Goal: Task Accomplishment & Management: Manage account settings

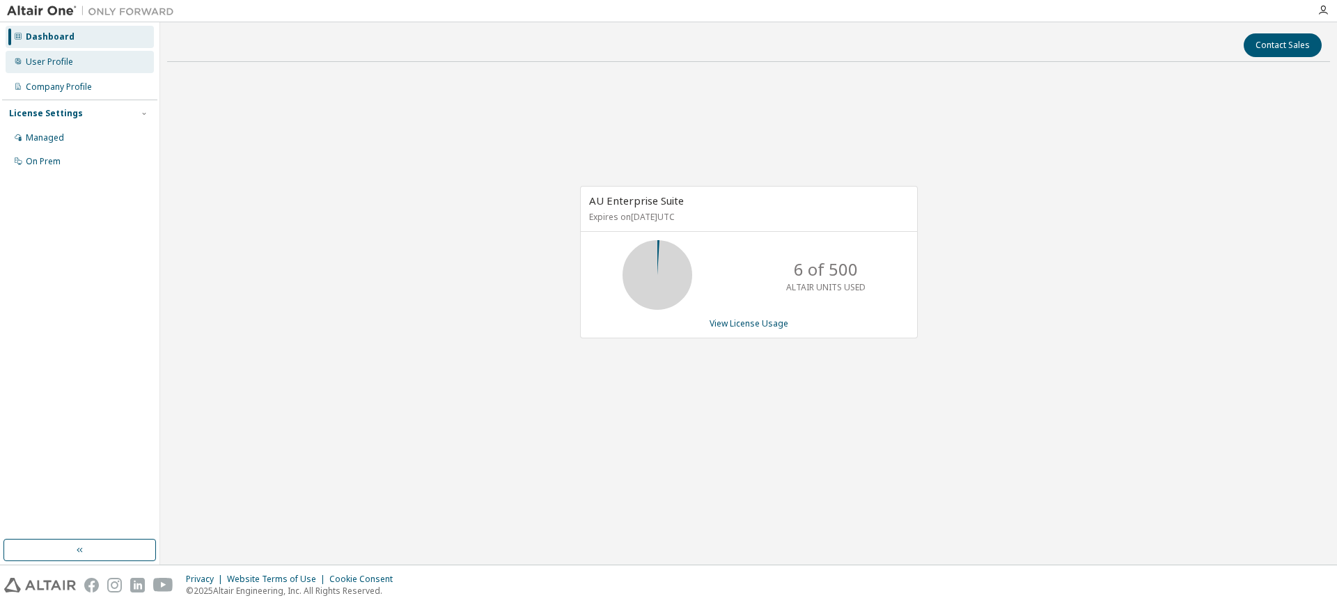
click at [53, 68] on div "User Profile" at bounding box center [80, 62] width 148 height 22
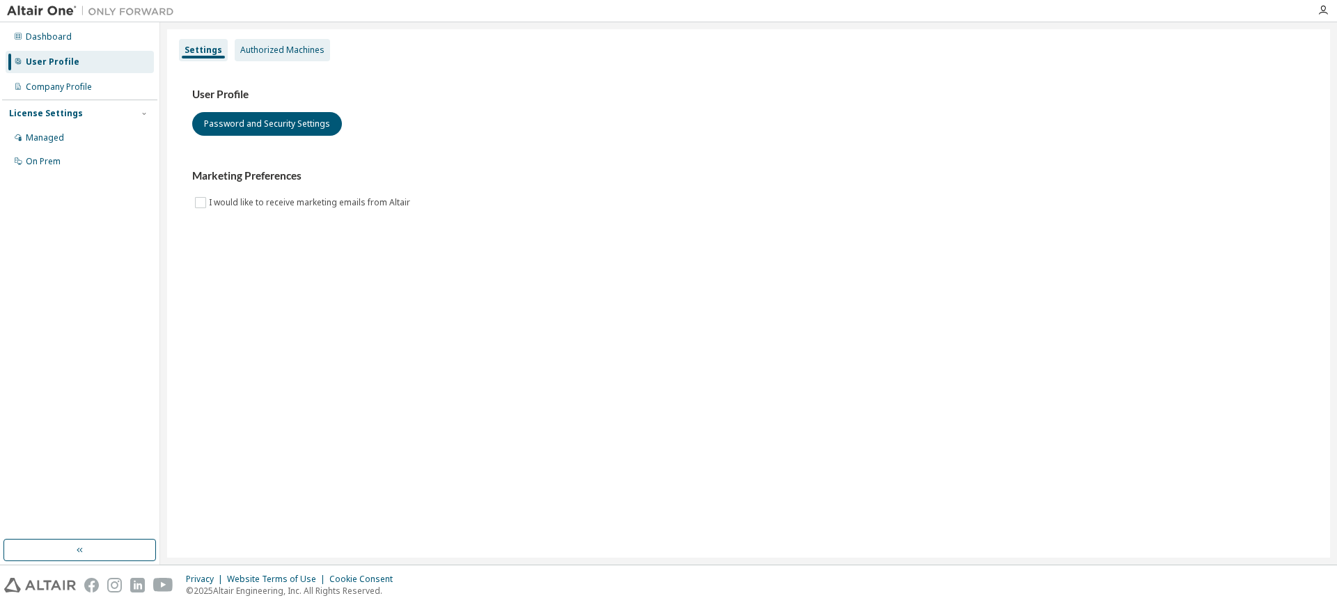
click at [286, 57] on div "Authorized Machines" at bounding box center [282, 50] width 95 height 22
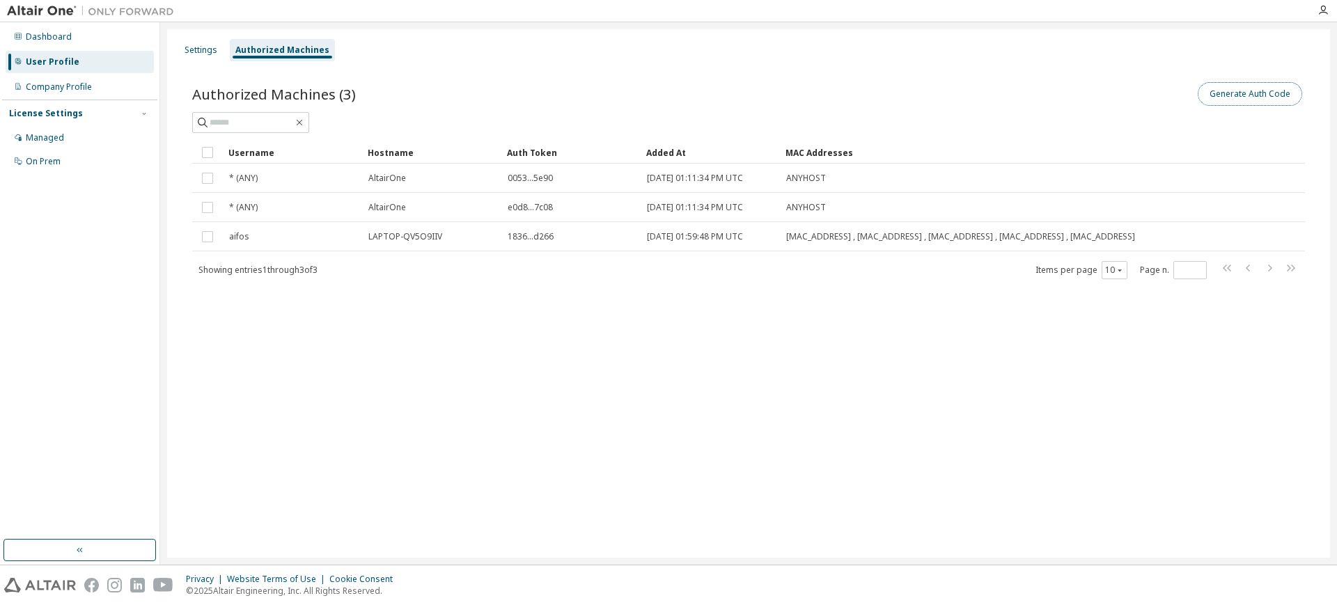
click at [1245, 90] on button "Generate Auth Code" at bounding box center [1250, 94] width 104 height 24
